Goal: Task Accomplishment & Management: Use online tool/utility

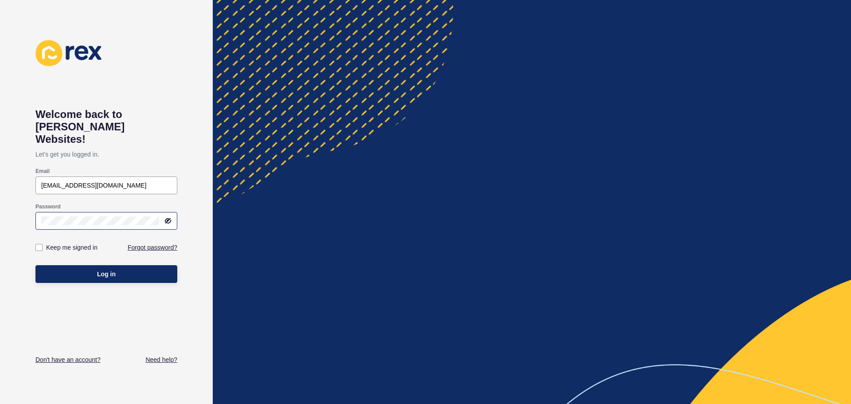
type input "[EMAIL_ADDRESS][DOMAIN_NAME]"
click at [108, 269] on span "Log in" at bounding box center [106, 273] width 19 height 9
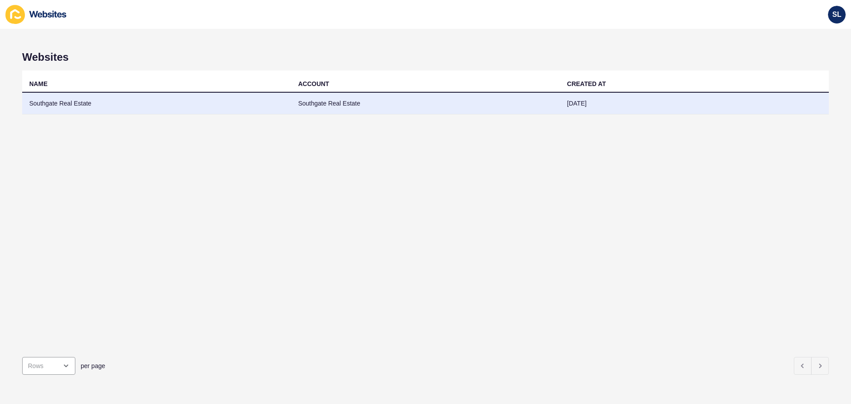
click at [177, 104] on td "Southgate Real Estate" at bounding box center [156, 104] width 269 height 22
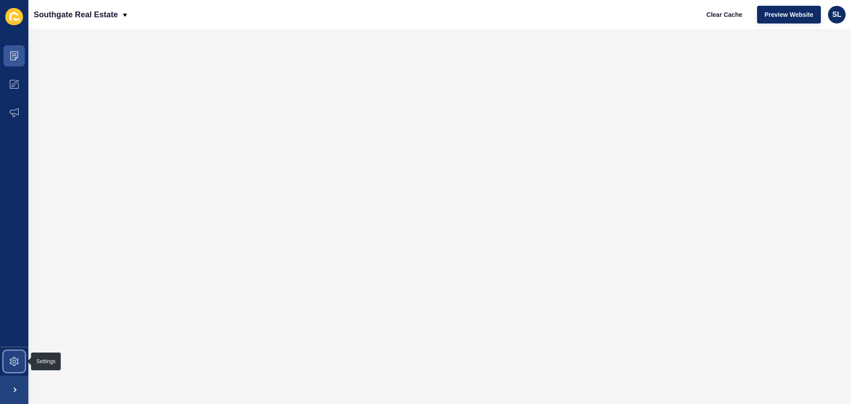
click at [17, 367] on span at bounding box center [14, 361] width 28 height 28
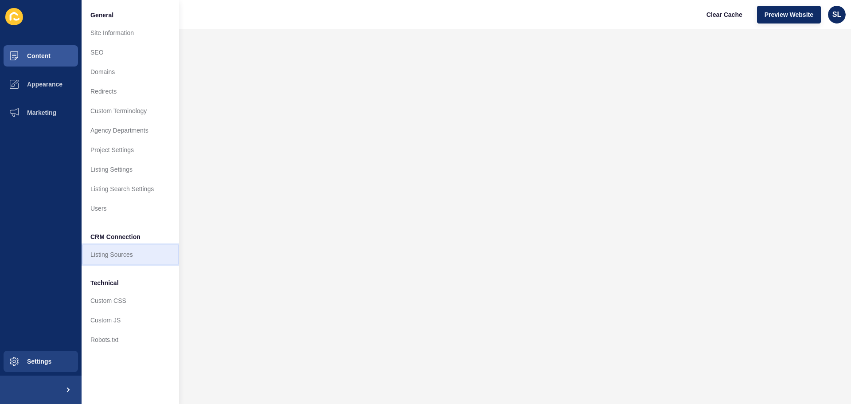
click at [136, 249] on link "Listing Sources" at bounding box center [130, 254] width 97 height 19
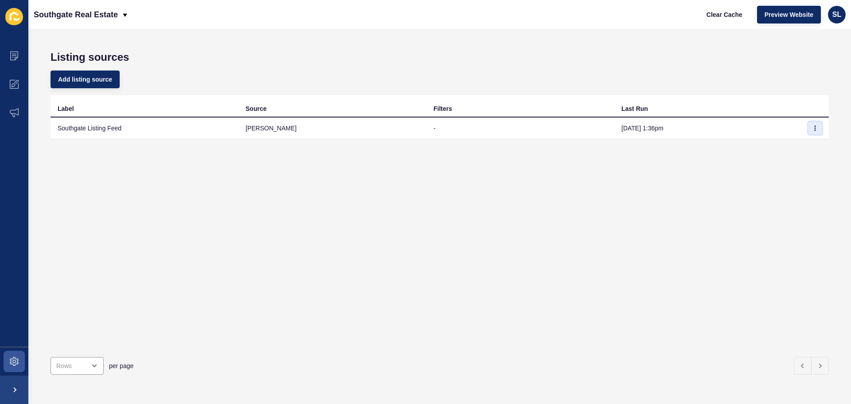
click at [815, 128] on icon "button" at bounding box center [815, 128] width 0 height 4
click at [781, 148] on link "Sync now" at bounding box center [784, 145] width 62 height 19
click at [837, 20] on div "SL" at bounding box center [837, 15] width 18 height 18
click at [809, 78] on link "Logout" at bounding box center [815, 73] width 65 height 19
